Goal: Task Accomplishment & Management: Complete application form

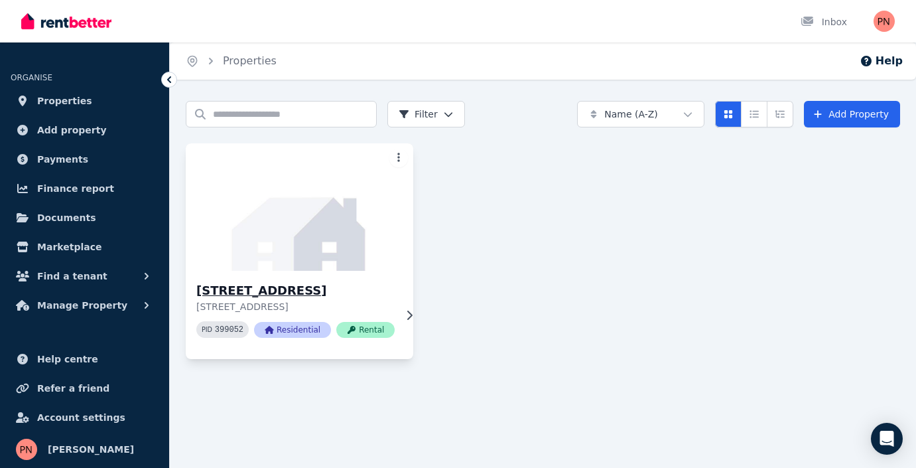
click at [368, 324] on span "Rental" at bounding box center [365, 330] width 58 height 16
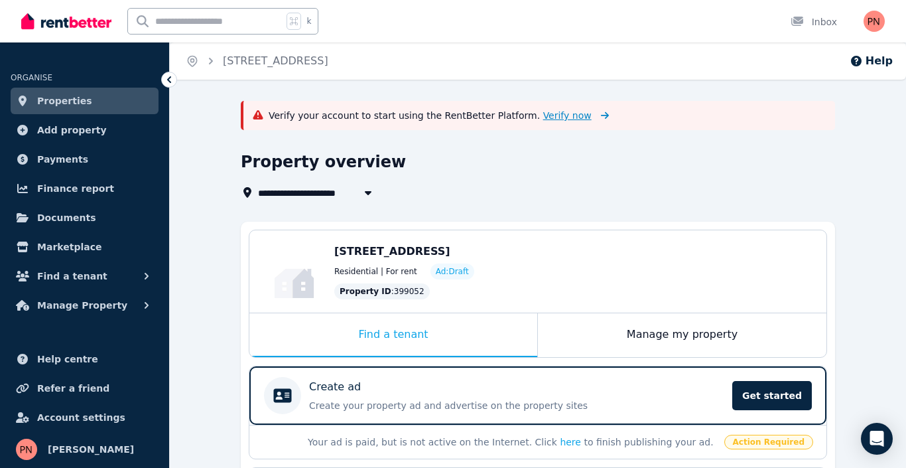
click at [545, 111] on span "Verify now" at bounding box center [567, 115] width 48 height 13
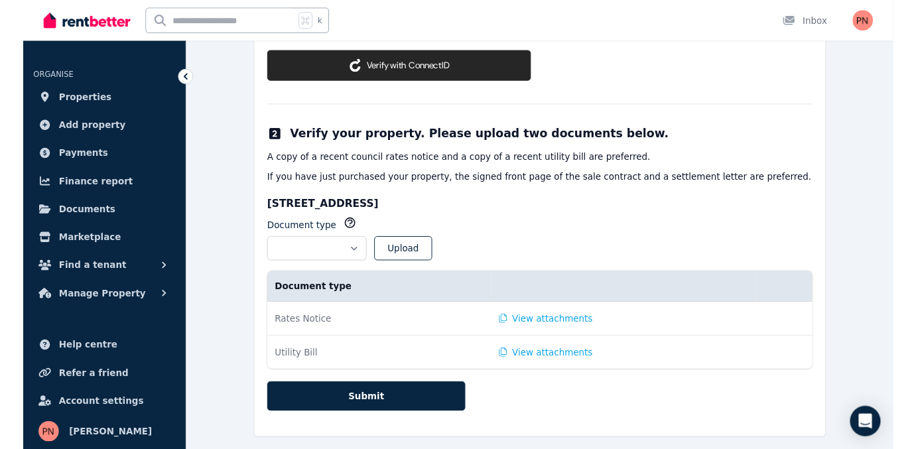
scroll to position [391, 0]
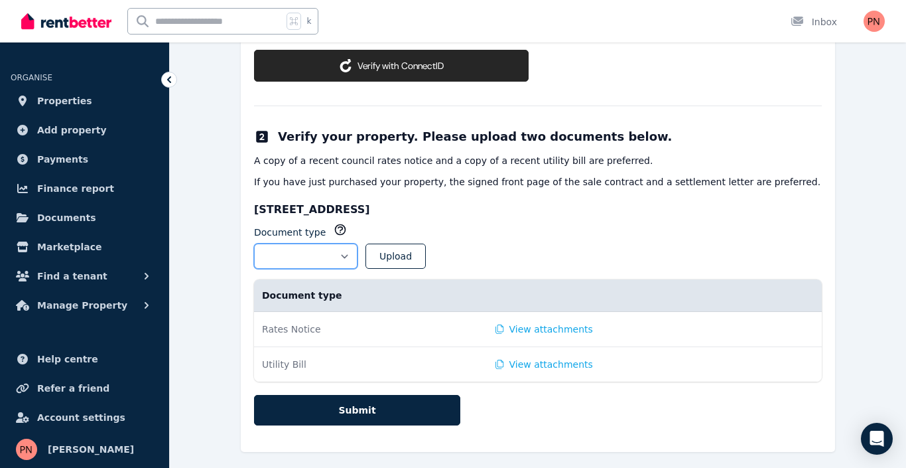
select select "**********"
click at [426, 246] on button "Upload" at bounding box center [396, 255] width 60 height 25
select select
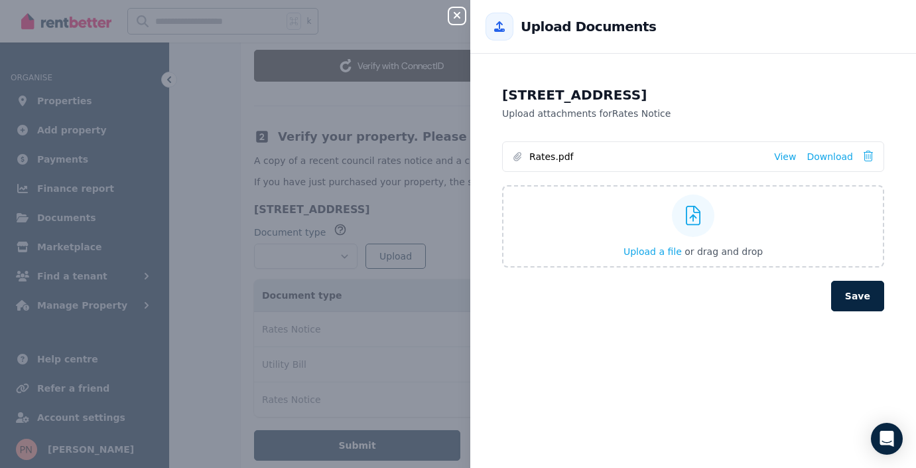
click at [847, 295] on button "Save" at bounding box center [857, 296] width 53 height 31
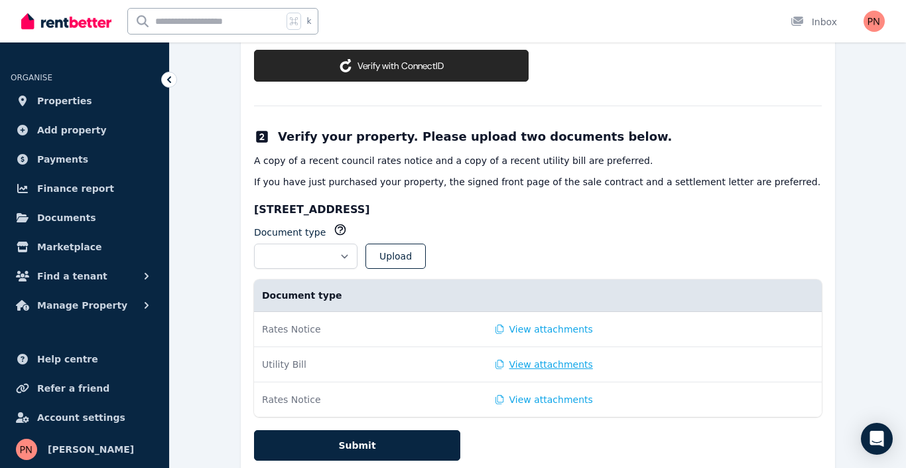
click at [503, 358] on button "View attachments" at bounding box center [545, 364] width 98 height 13
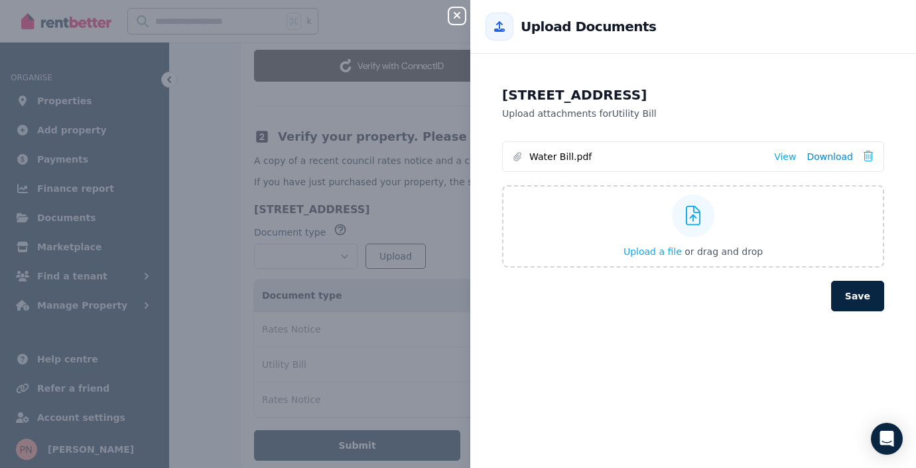
click at [819, 155] on link "Download" at bounding box center [830, 156] width 46 height 13
click at [776, 151] on link "View" at bounding box center [785, 156] width 22 height 13
